Goal: Task Accomplishment & Management: Complete application form

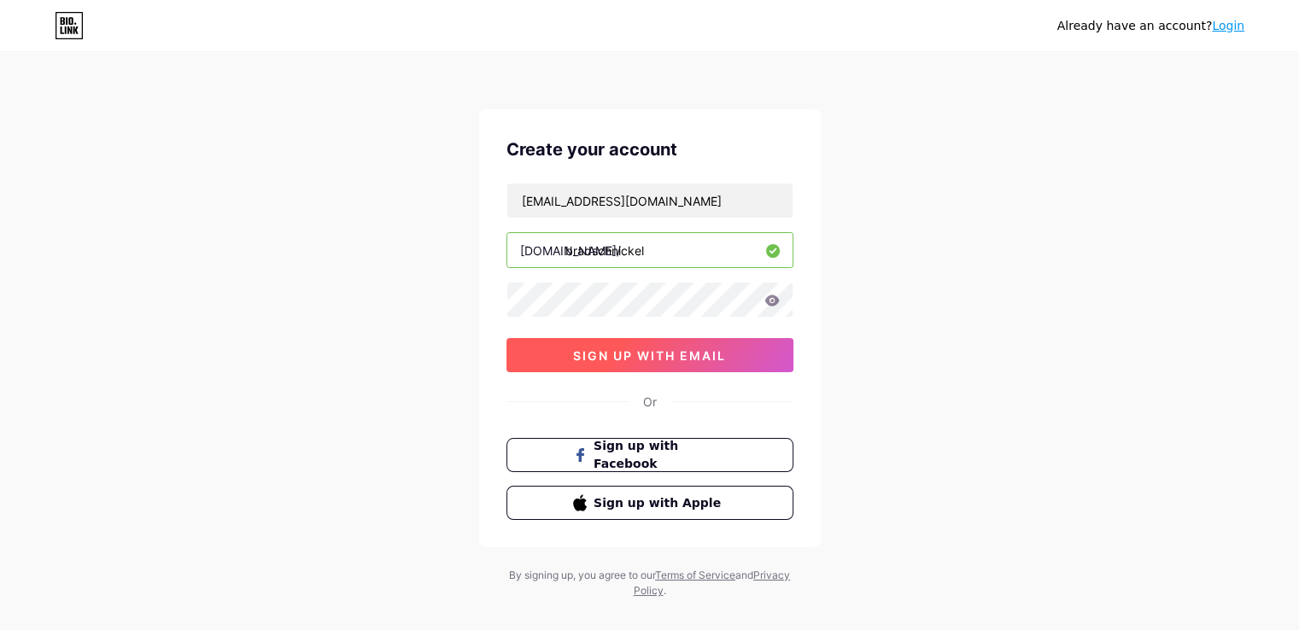
click at [676, 349] on span "sign up with email" at bounding box center [649, 355] width 153 height 15
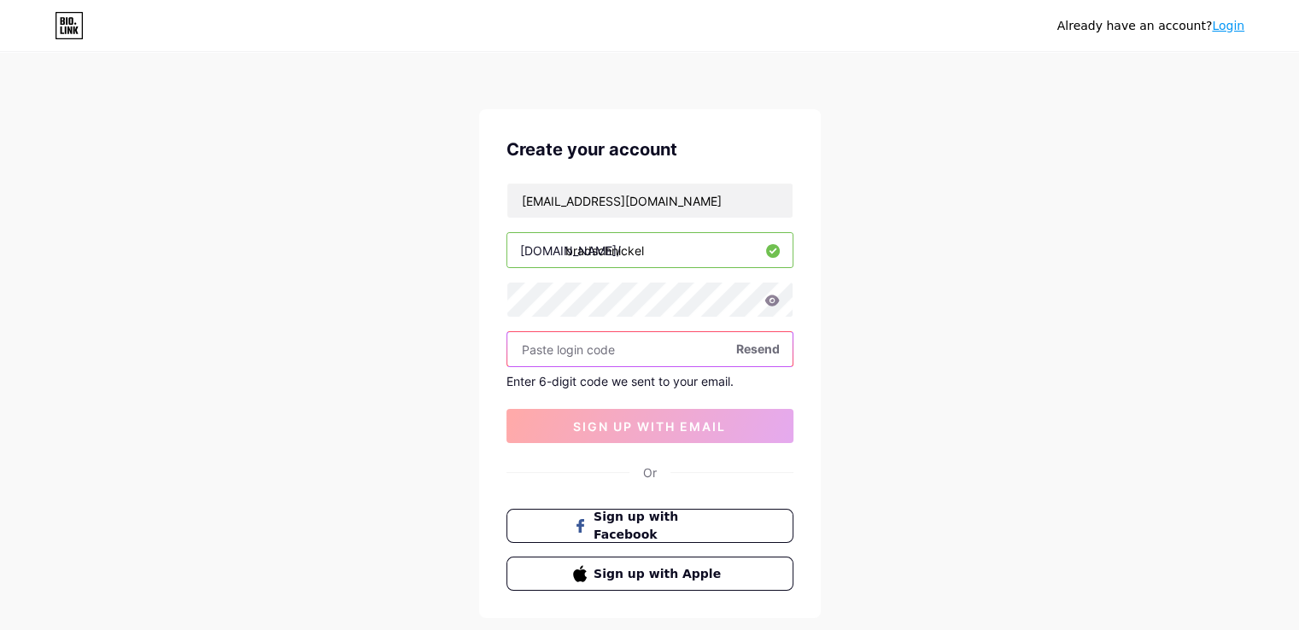
click at [598, 356] on input "text" at bounding box center [649, 349] width 285 height 34
paste input "586111"
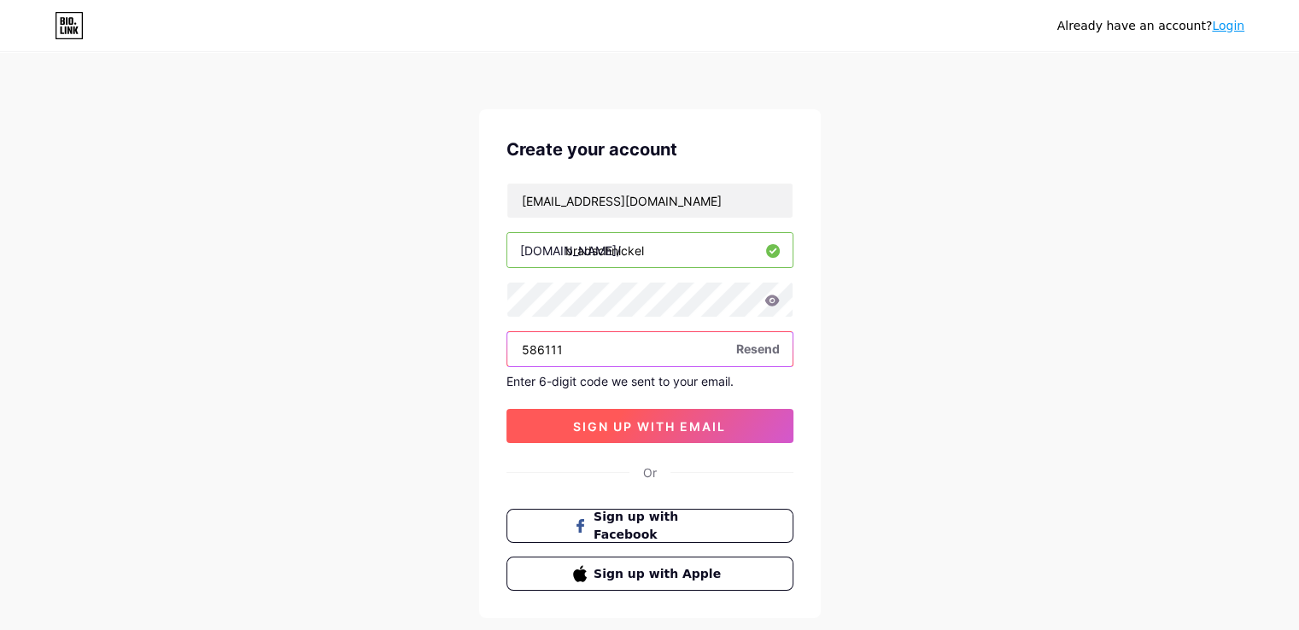
type input "586111"
click at [630, 411] on button "sign up with email" at bounding box center [650, 426] width 287 height 34
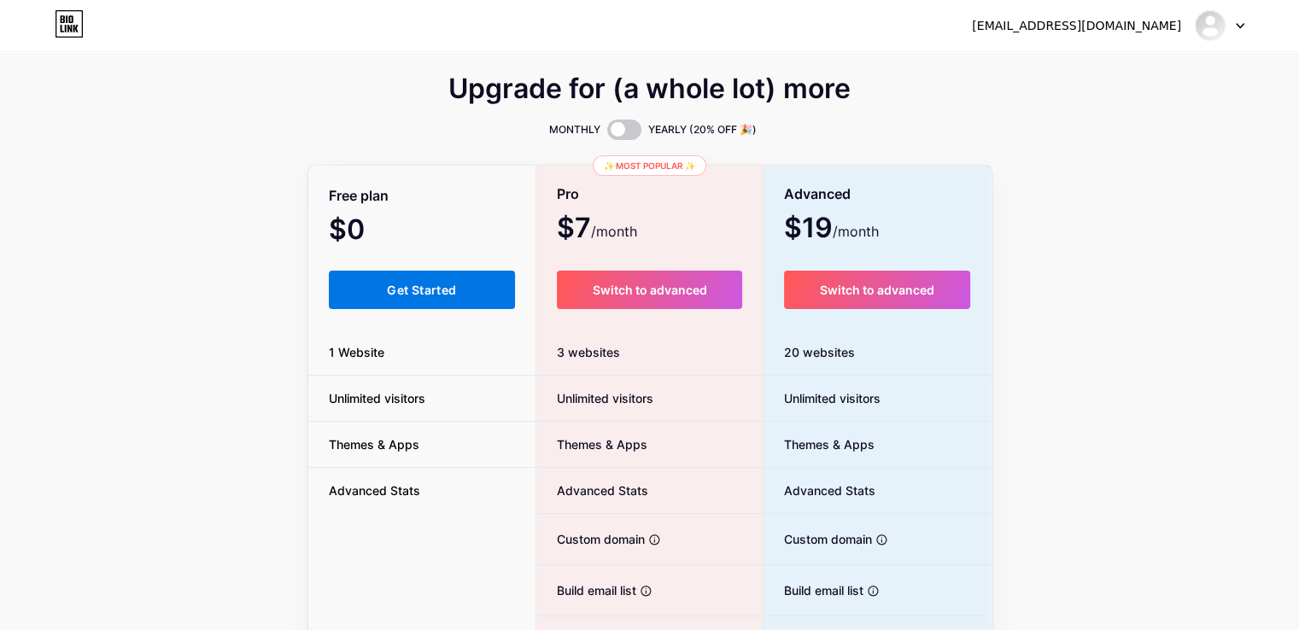
click at [478, 299] on button "Get Started" at bounding box center [422, 290] width 187 height 38
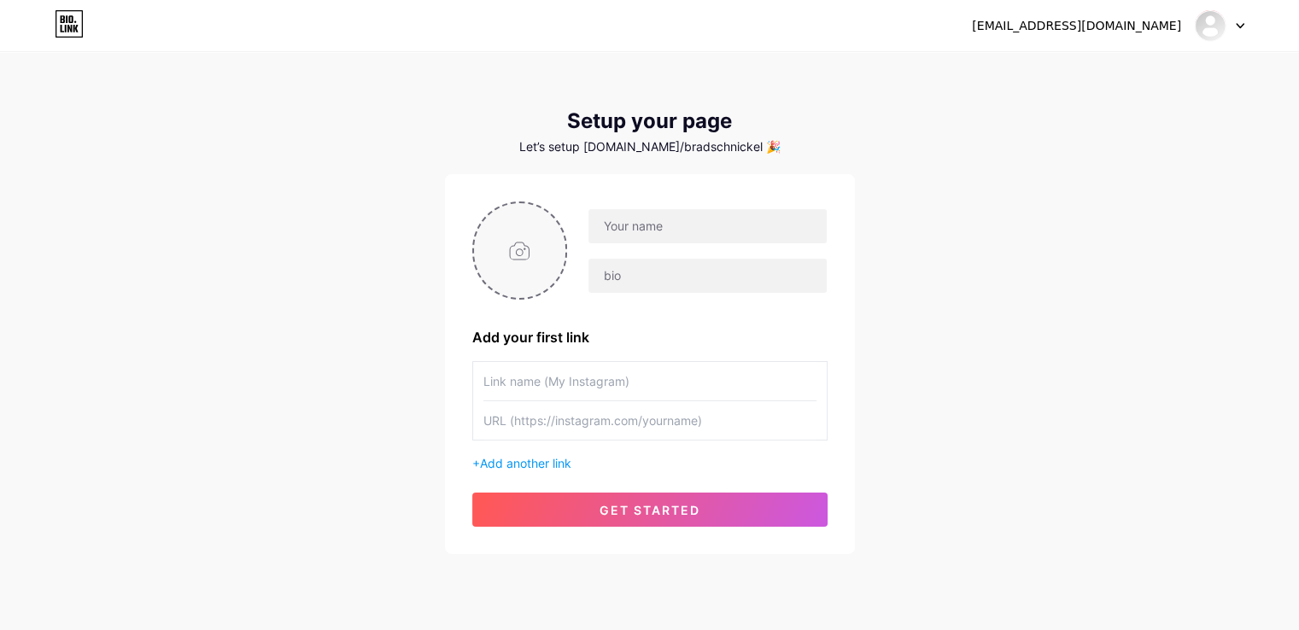
click at [547, 265] on input "file" at bounding box center [520, 250] width 92 height 95
type input "C:\fakepath\[PERSON_NAME].jpg"
click at [654, 380] on input "text" at bounding box center [649, 381] width 333 height 38
click at [606, 424] on input "text" at bounding box center [649, 420] width 333 height 38
paste input "[URL][DOMAIN_NAME][PERSON_NAME]"
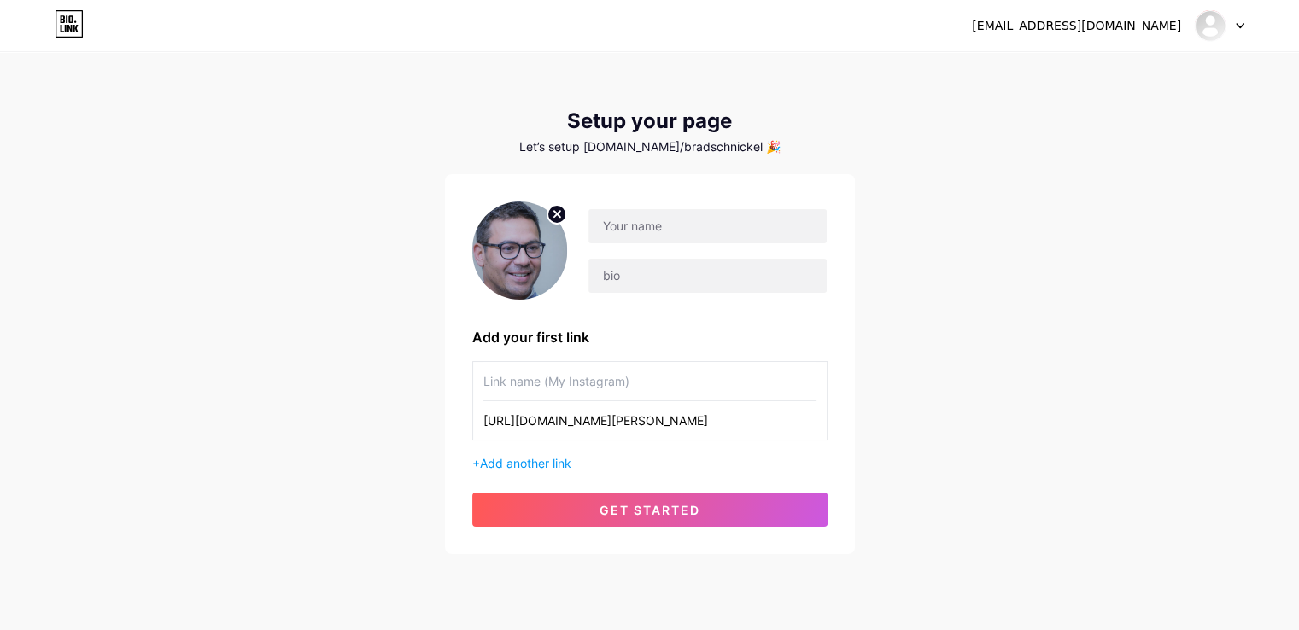
drag, startPoint x: 523, startPoint y: 419, endPoint x: 589, endPoint y: 414, distance: 66.0
click at [589, 414] on input "[URL][DOMAIN_NAME][PERSON_NAME]" at bounding box center [649, 420] width 333 height 38
type input "[URL][DOMAIN_NAME][PERSON_NAME]"
click at [554, 384] on input "text" at bounding box center [649, 381] width 333 height 38
paste input "[DOMAIN_NAME]"
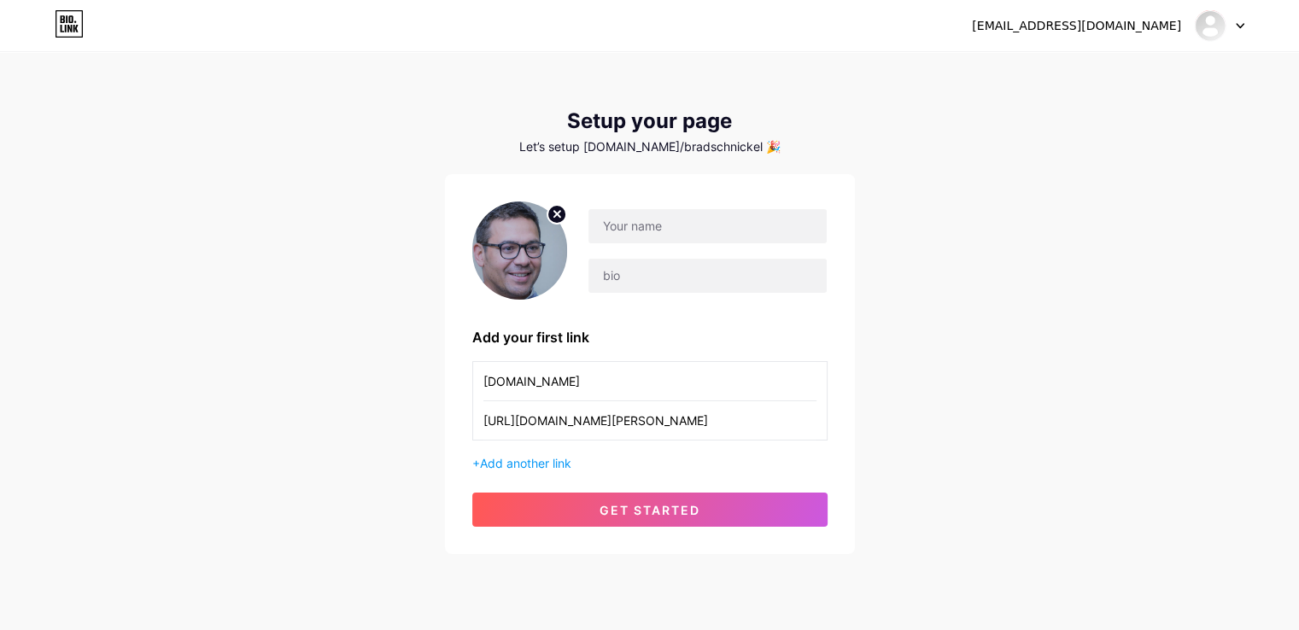
drag, startPoint x: 489, startPoint y: 384, endPoint x: 472, endPoint y: 386, distance: 16.3
click at [472, 386] on div "[DOMAIN_NAME] [URL][DOMAIN_NAME][PERSON_NAME]" at bounding box center [649, 400] width 355 height 79
click at [519, 380] on input "[DOMAIN_NAME]" at bounding box center [649, 381] width 333 height 38
type input "[DOMAIN_NAME]"
click at [527, 459] on span "Add another link" at bounding box center [525, 463] width 91 height 15
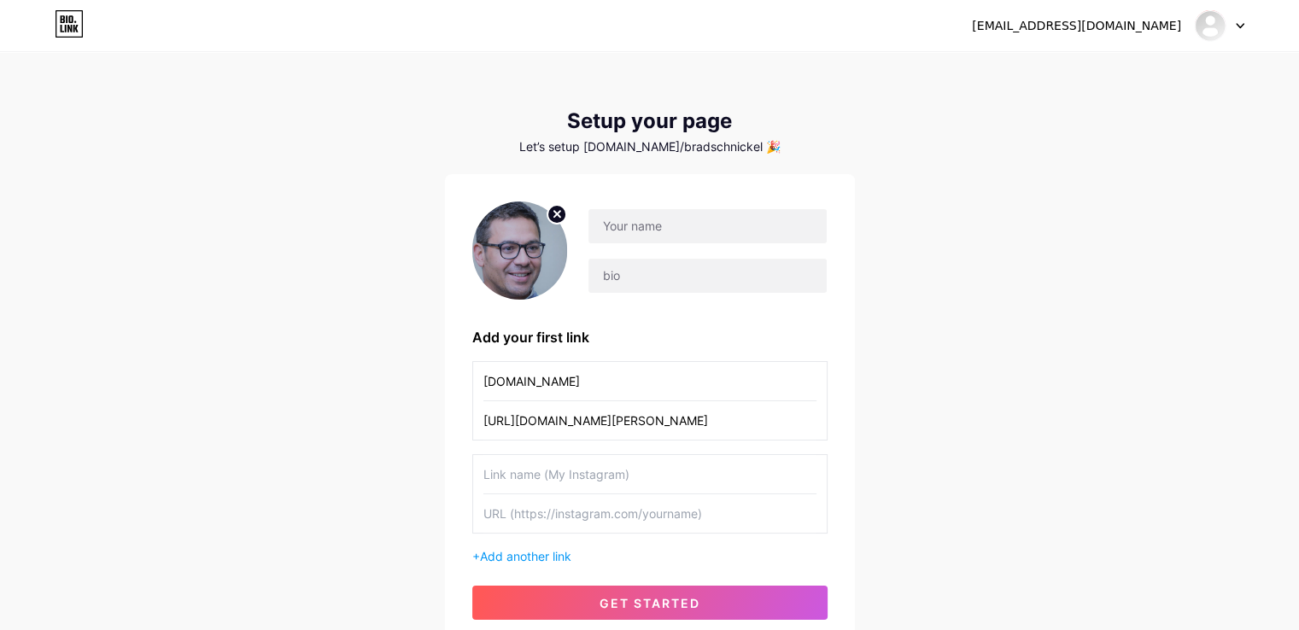
click at [550, 514] on input "text" at bounding box center [649, 514] width 333 height 38
paste input "[URL][DOMAIN_NAME]"
type input "[URL][DOMAIN_NAME]"
click at [555, 481] on input "text" at bounding box center [649, 474] width 333 height 38
paste input "[PERSON_NAME]"
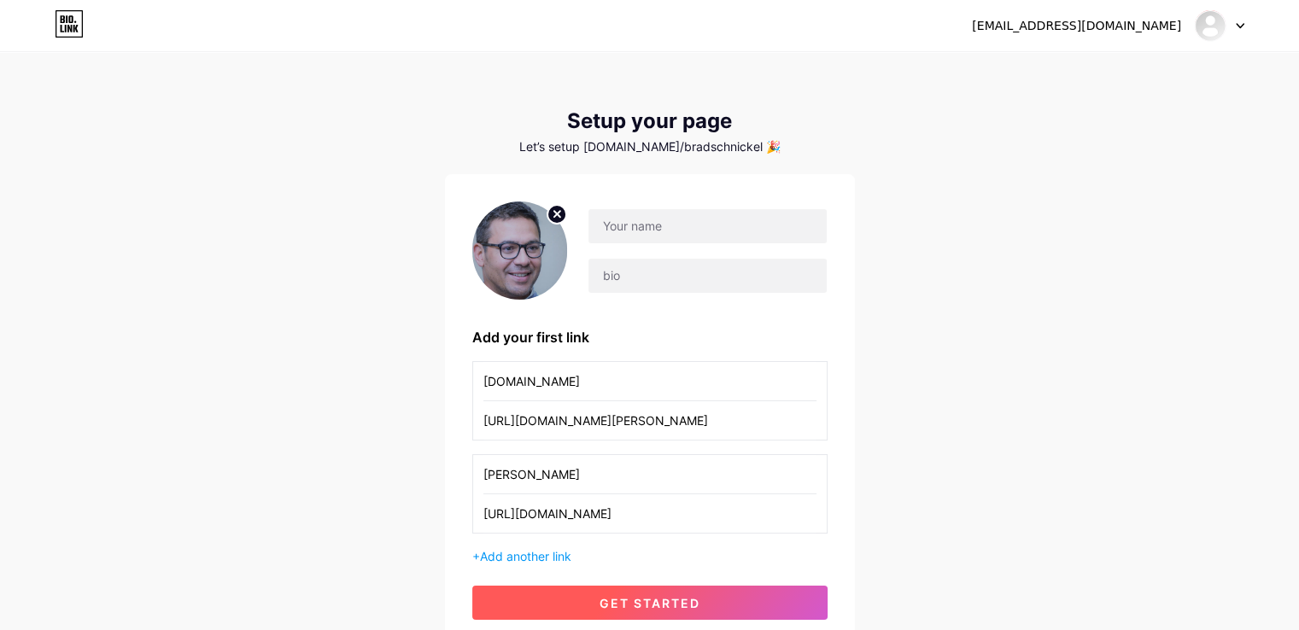
type input "[PERSON_NAME]"
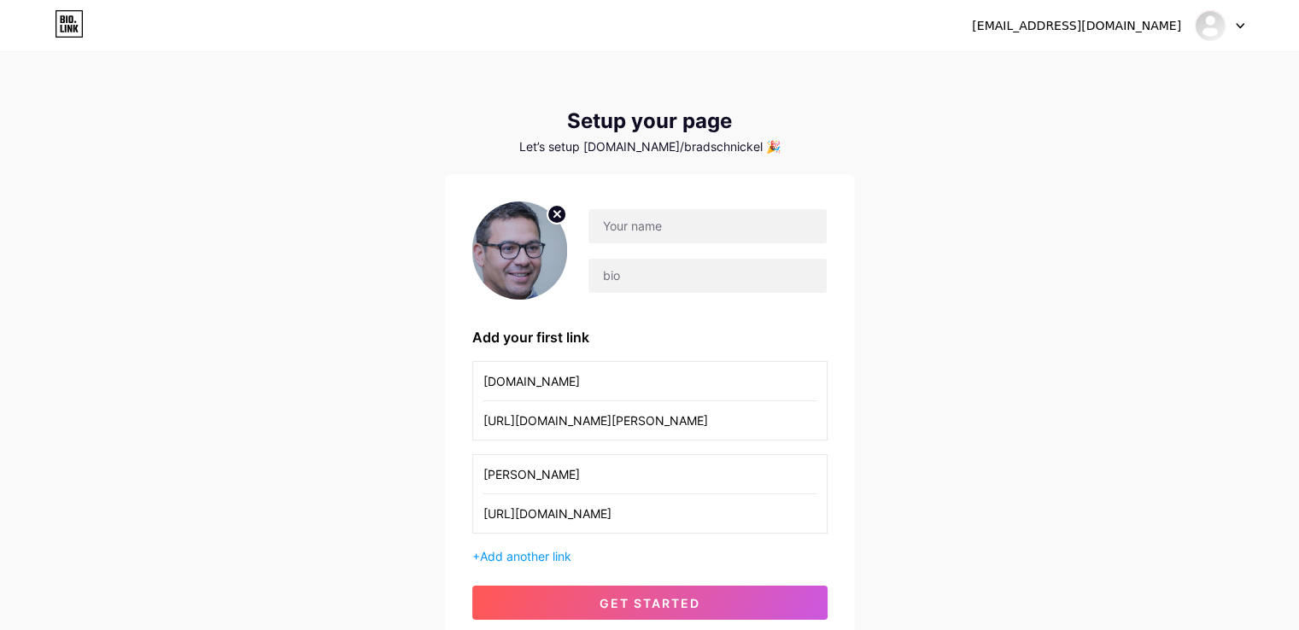
drag, startPoint x: 632, startPoint y: 607, endPoint x: 641, endPoint y: 592, distance: 18.0
click at [633, 607] on span "get started" at bounding box center [650, 603] width 101 height 15
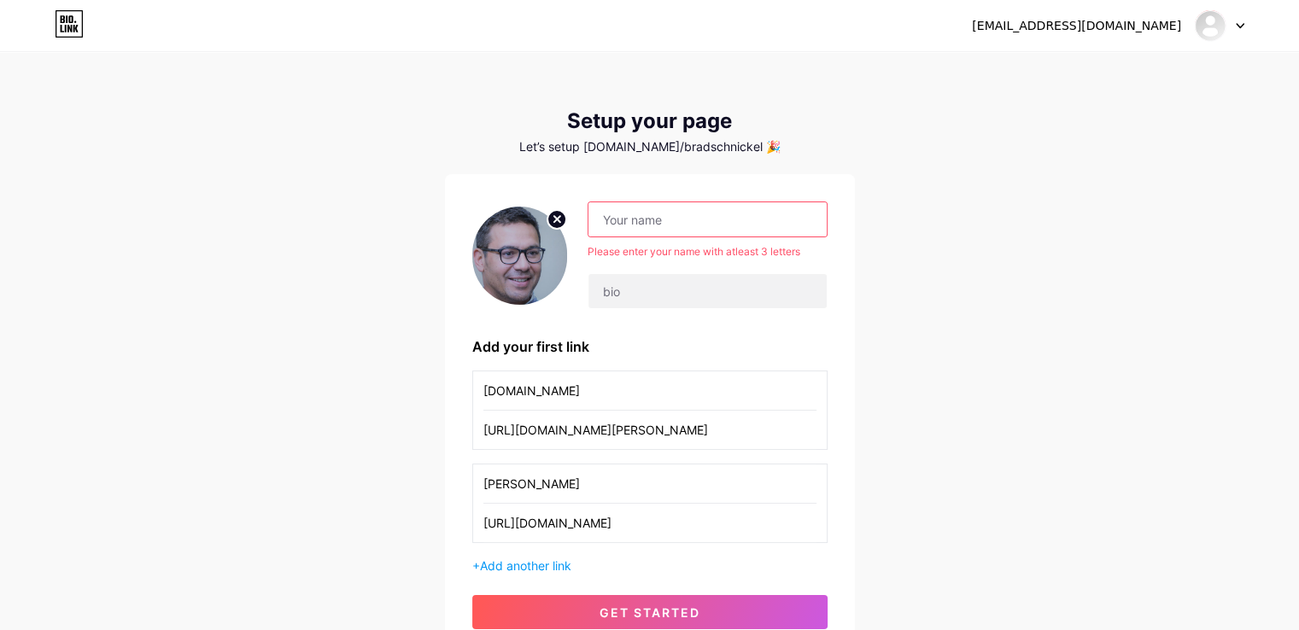
click at [639, 221] on input "text" at bounding box center [707, 219] width 237 height 34
paste input "[PERSON_NAME]"
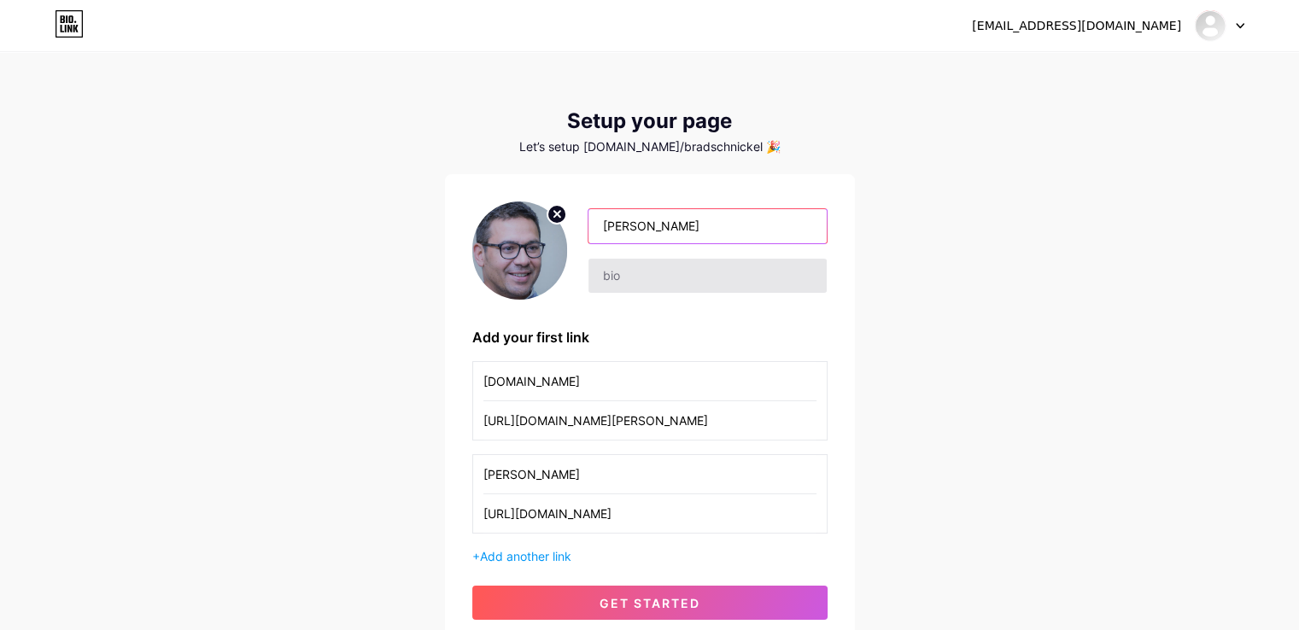
type input "[PERSON_NAME]"
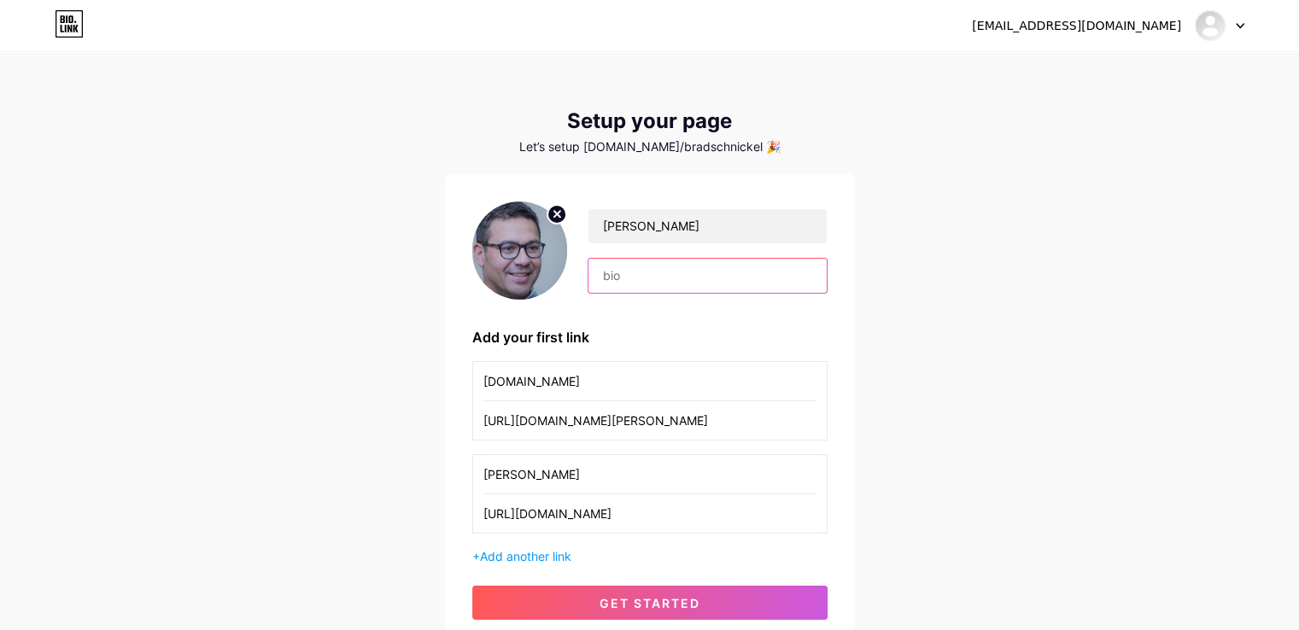
click at [644, 281] on input "text" at bounding box center [707, 276] width 237 height 34
paste input "[PERSON_NAME], with 15+ years of experience, founded Ocean Beach Travel in [DAT…"
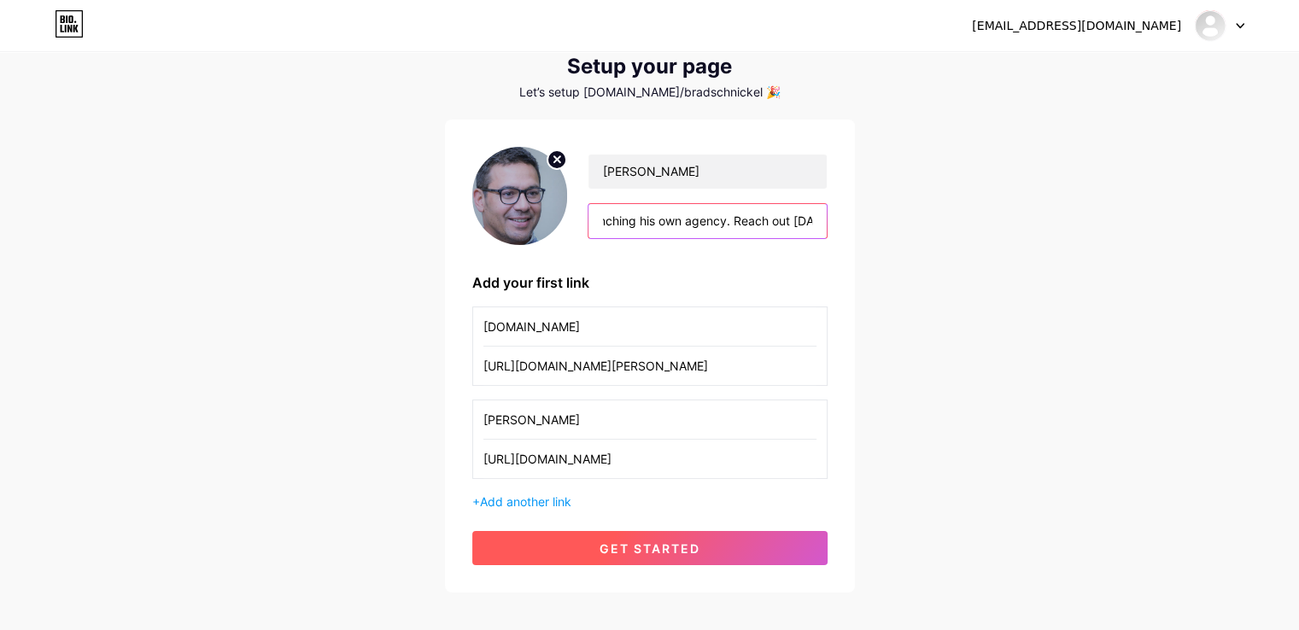
scroll to position [85, 0]
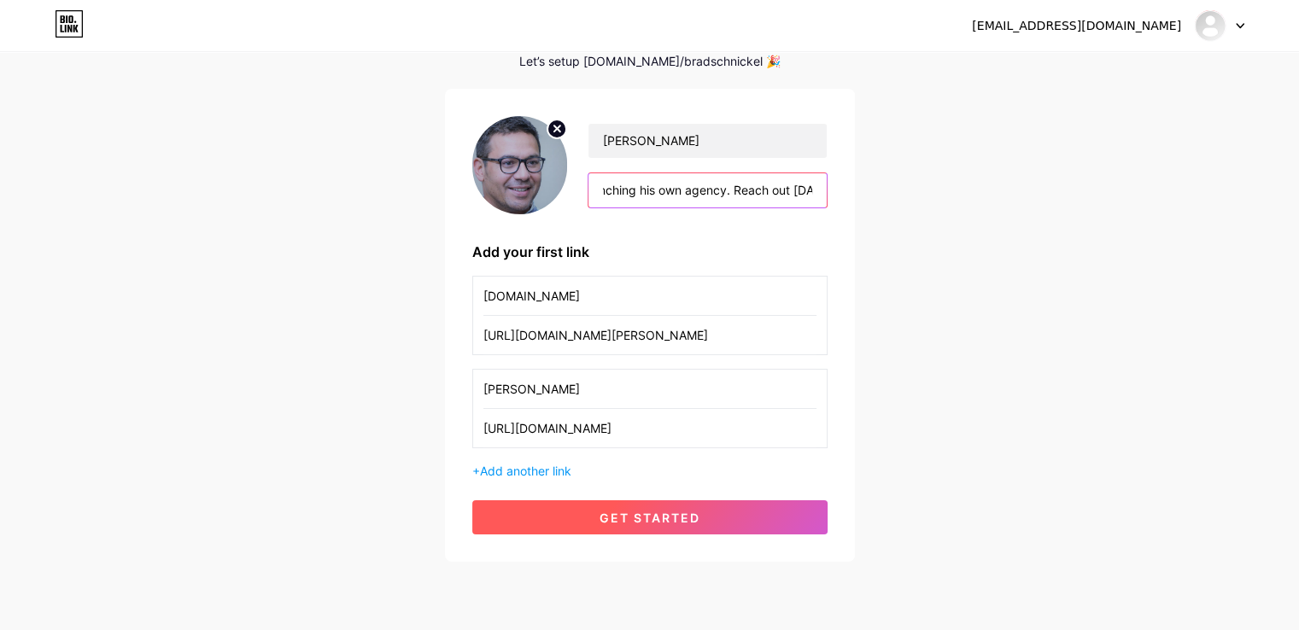
type input "[PERSON_NAME], with 15+ years of experience, founded Ocean Beach Travel in [DAT…"
click at [644, 517] on span "get started" at bounding box center [650, 518] width 101 height 15
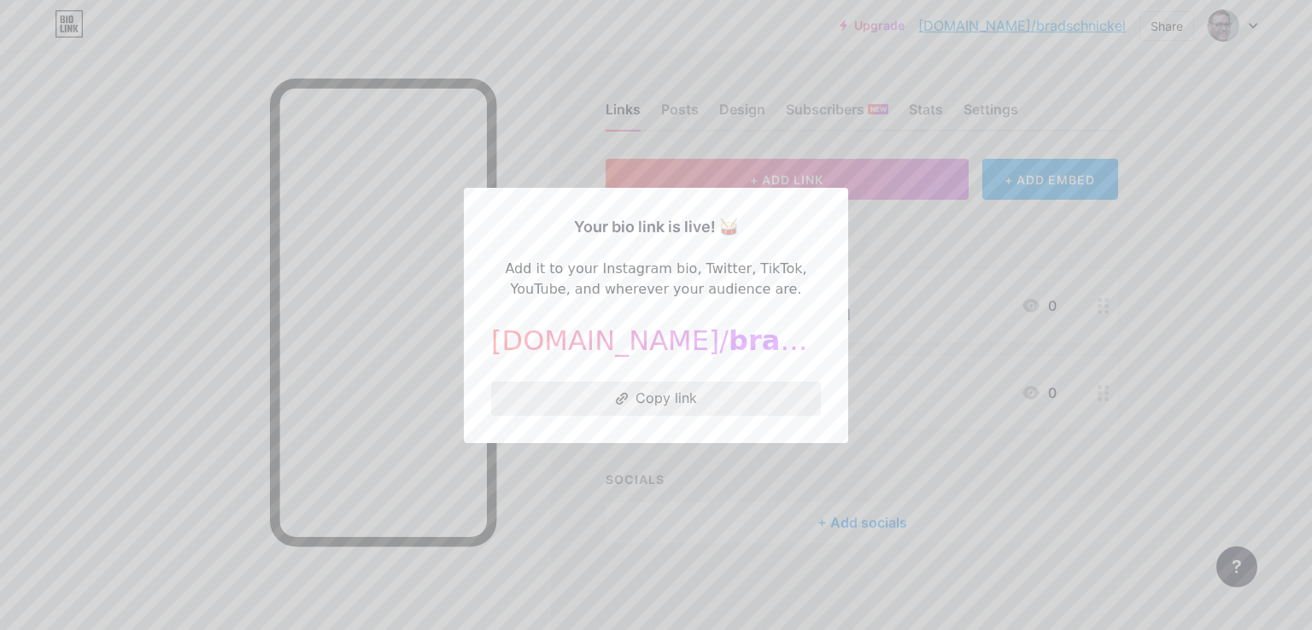
click at [676, 401] on button "Copy link" at bounding box center [656, 399] width 330 height 34
